Goal: Ask a question

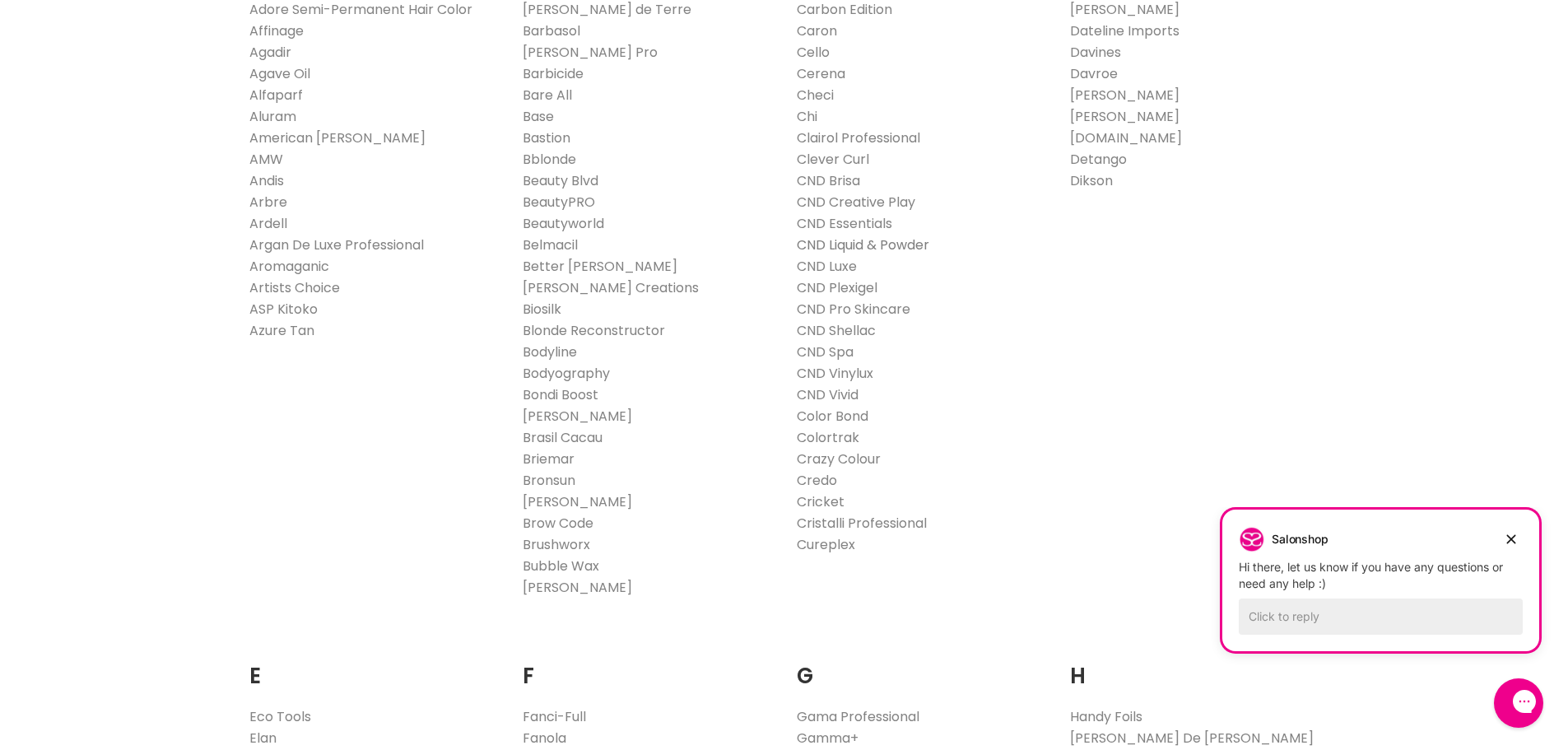
scroll to position [494, 0]
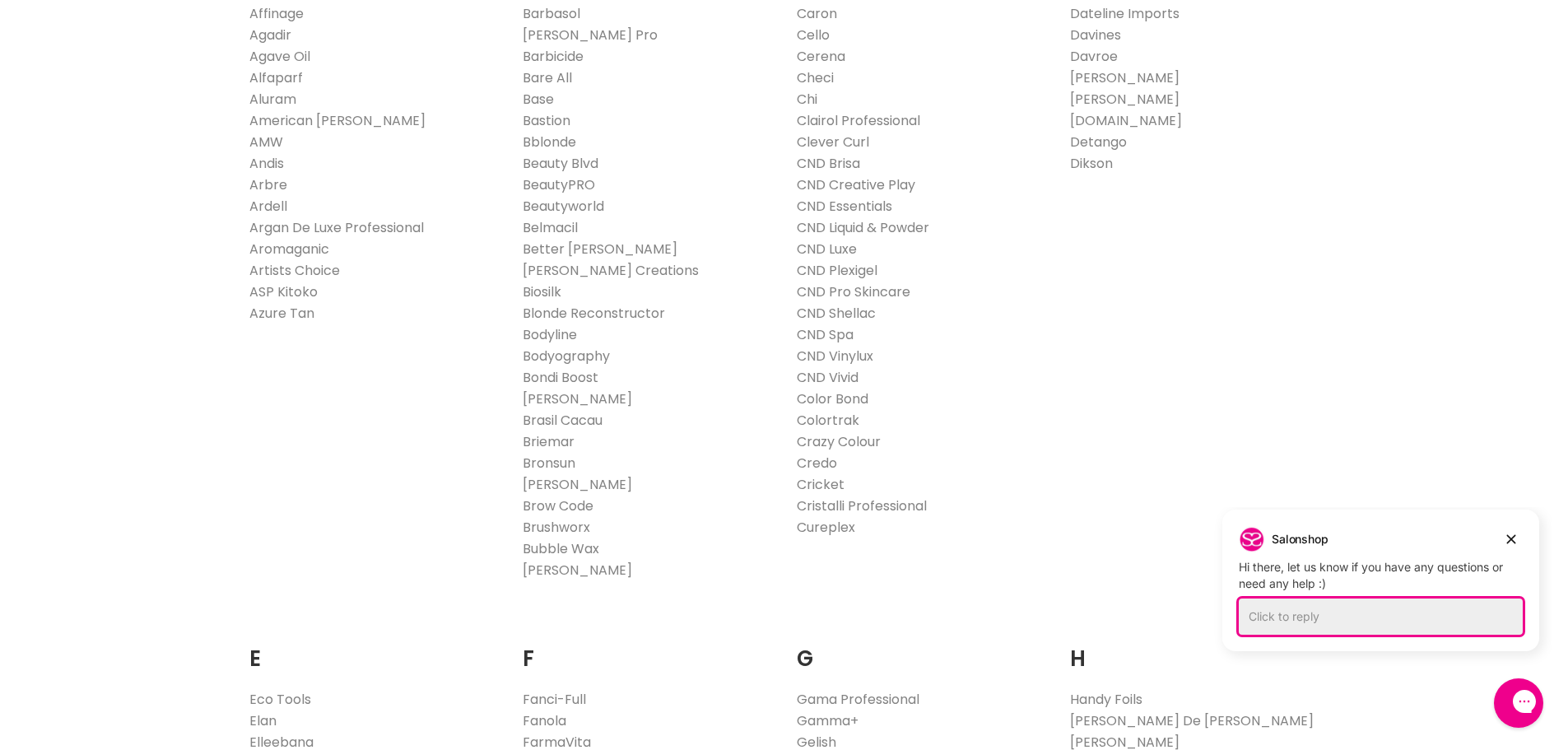
click at [1267, 617] on div "Click to reply" at bounding box center [1381, 617] width 284 height 37
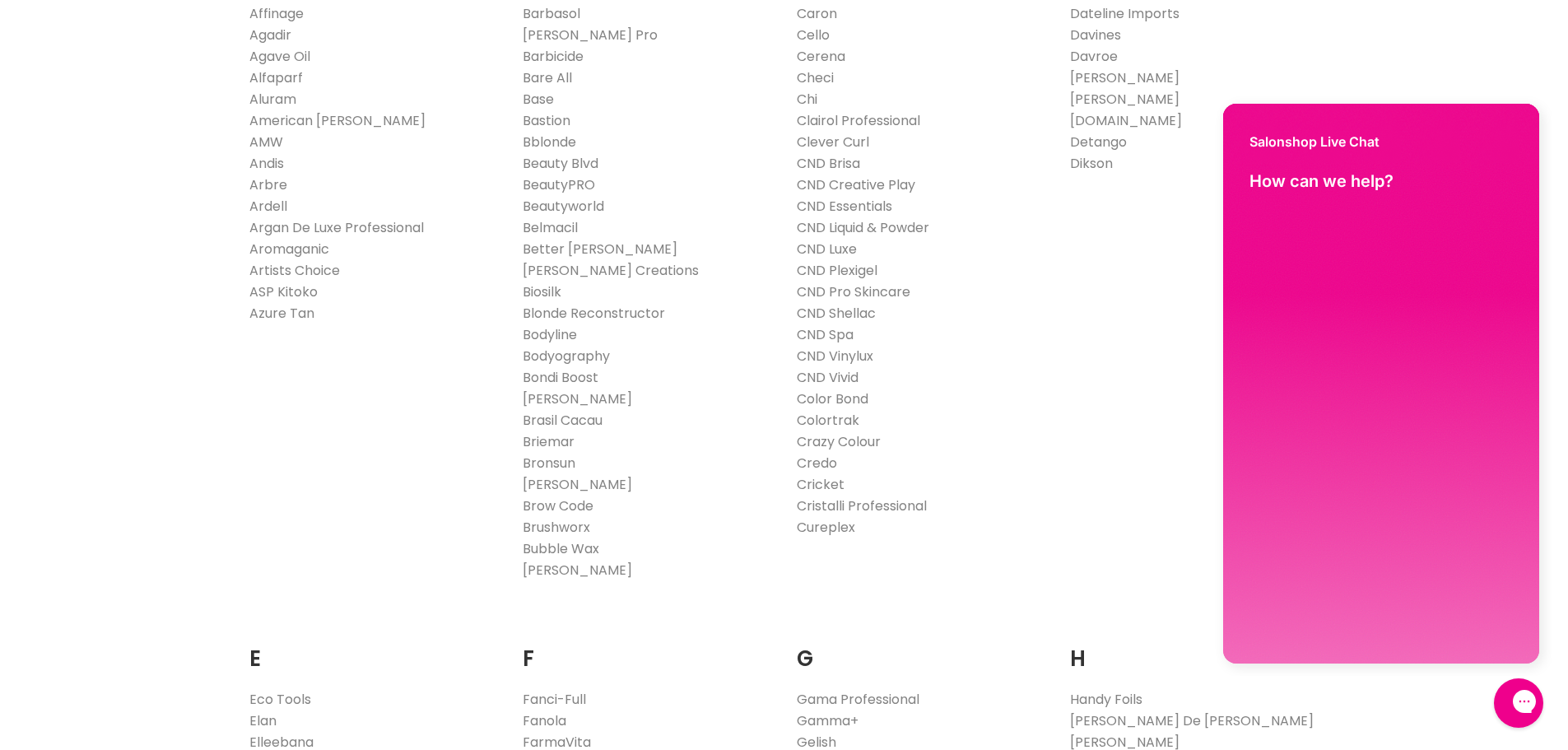
scroll to position [0, 0]
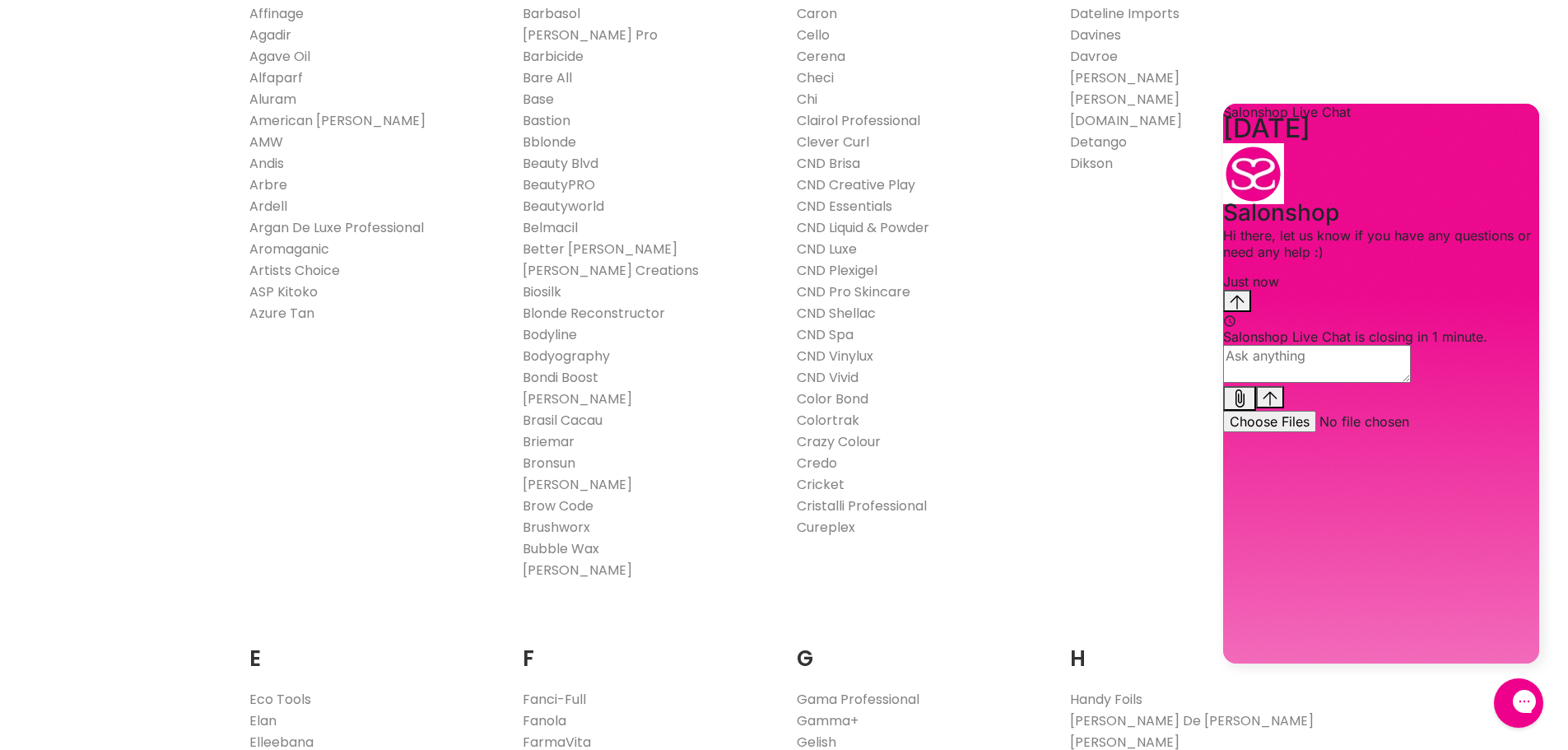
drag, startPoint x: 1267, startPoint y: 205, endPoint x: 1267, endPoint y: 616, distance: 411.0
click at [1267, 383] on textarea "live chat message input" at bounding box center [1316, 363] width 188 height 38
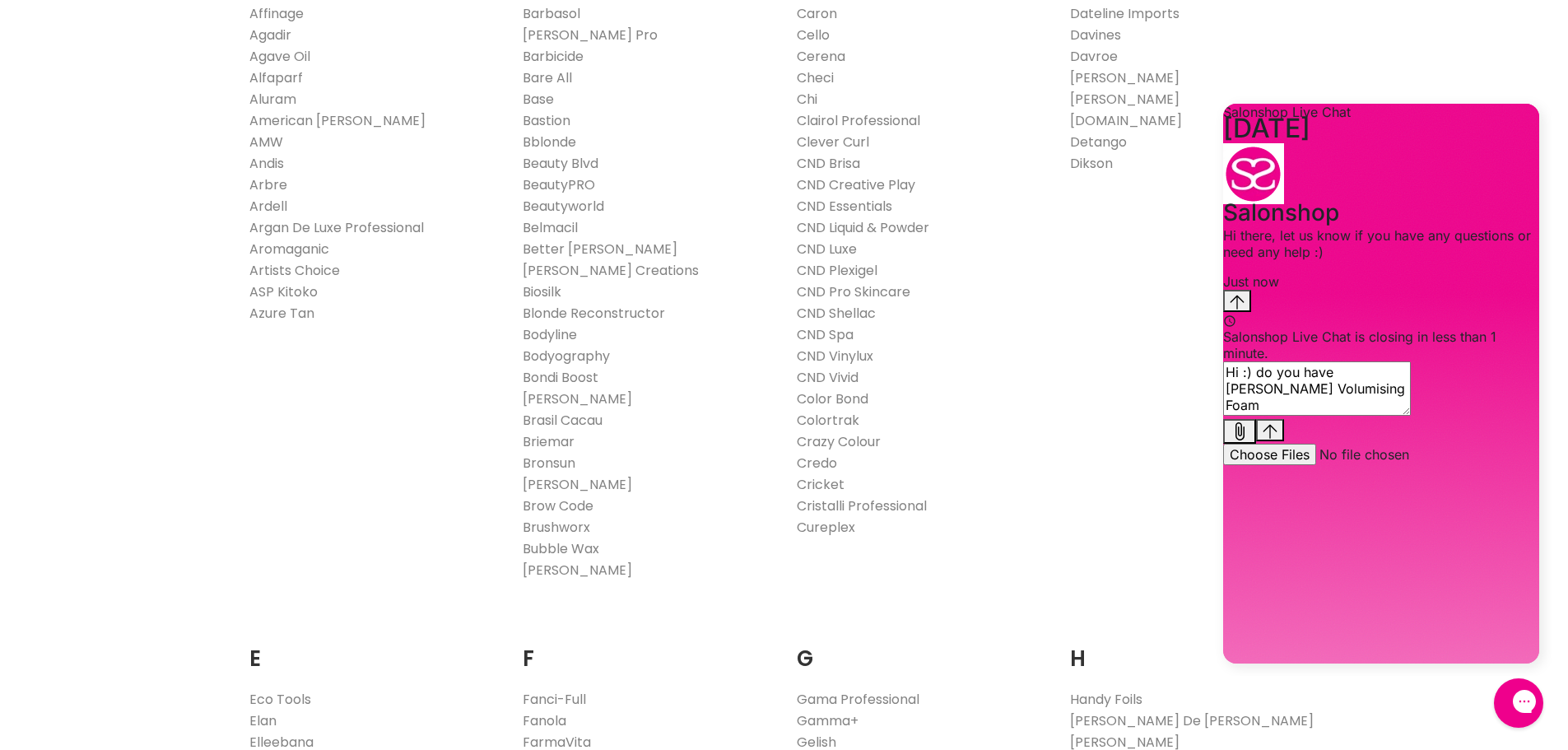
type textarea "Hi :) do you have [PERSON_NAME] Volumising Foam?"
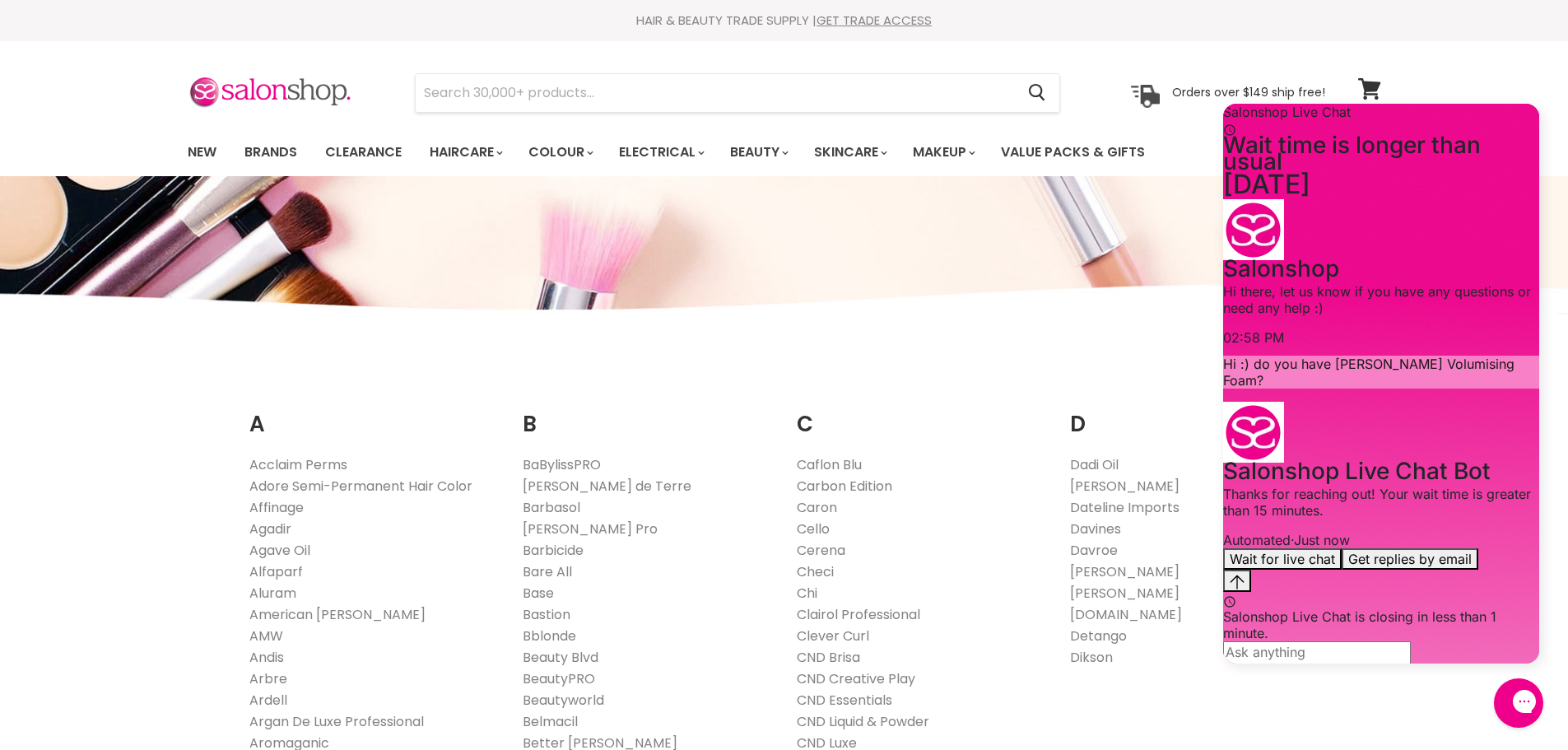
click at [277, 147] on div "Menu Cancel" at bounding box center [784, 109] width 1568 height 135
click at [547, 98] on input "Search" at bounding box center [716, 93] width 600 height 38
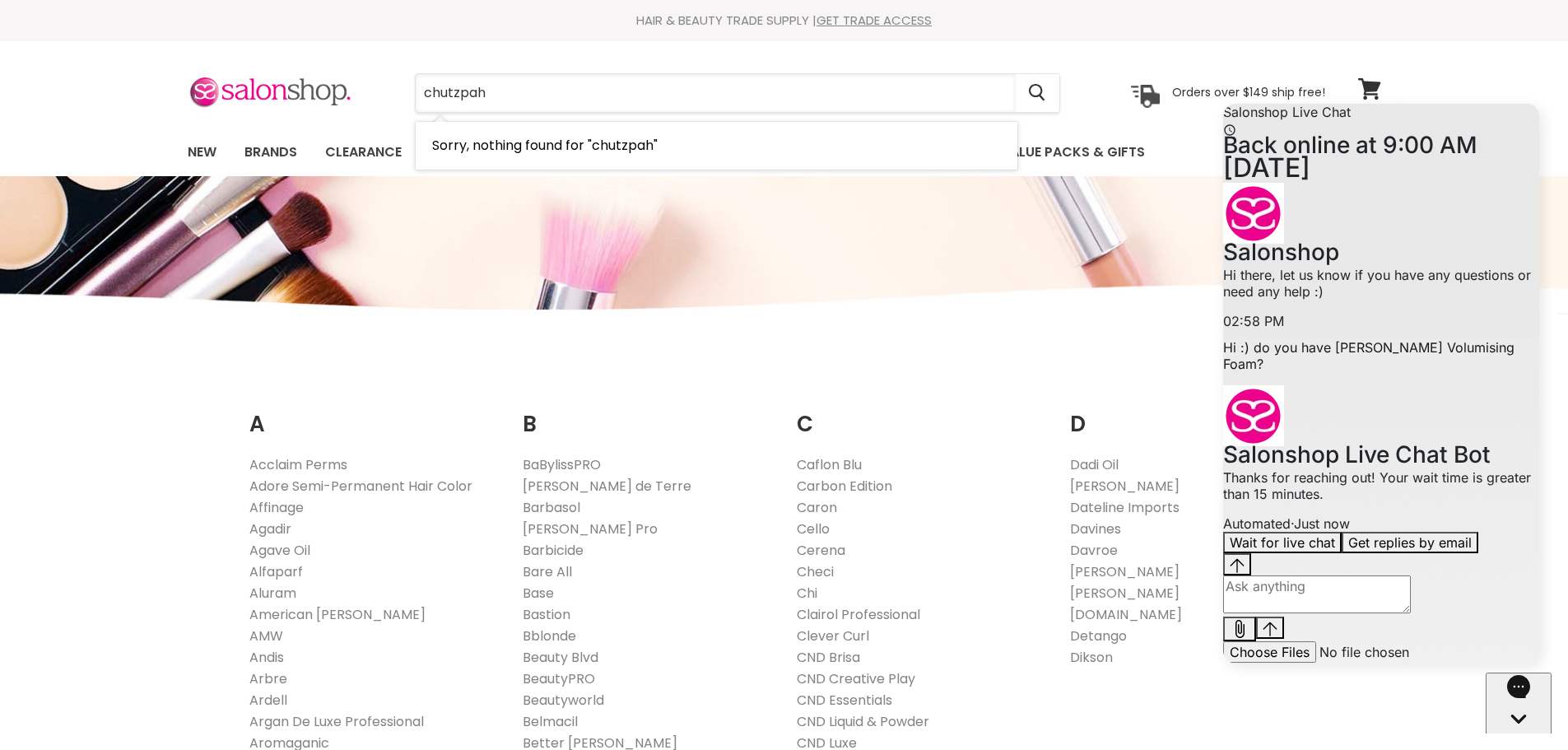
type input "chutzpah"
